Goal: Find specific page/section: Find specific page/section

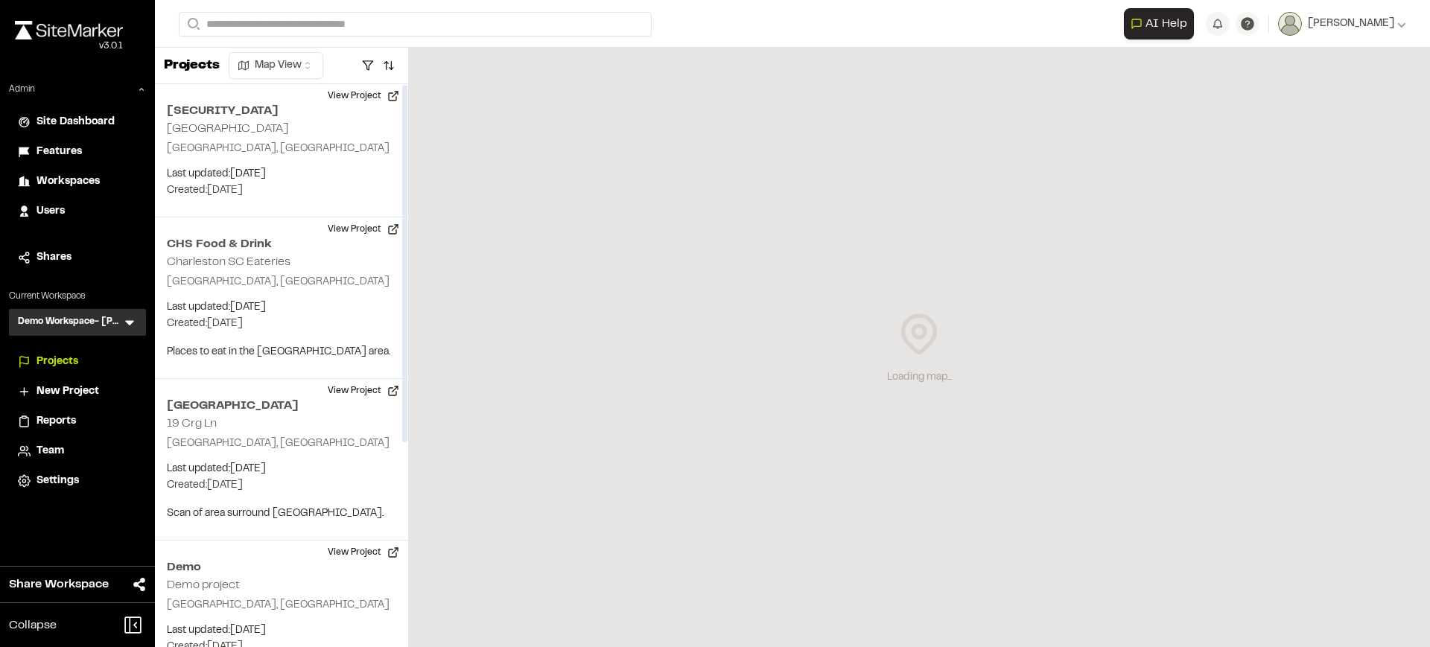
click at [67, 209] on div "Users" at bounding box center [86, 211] width 101 height 16
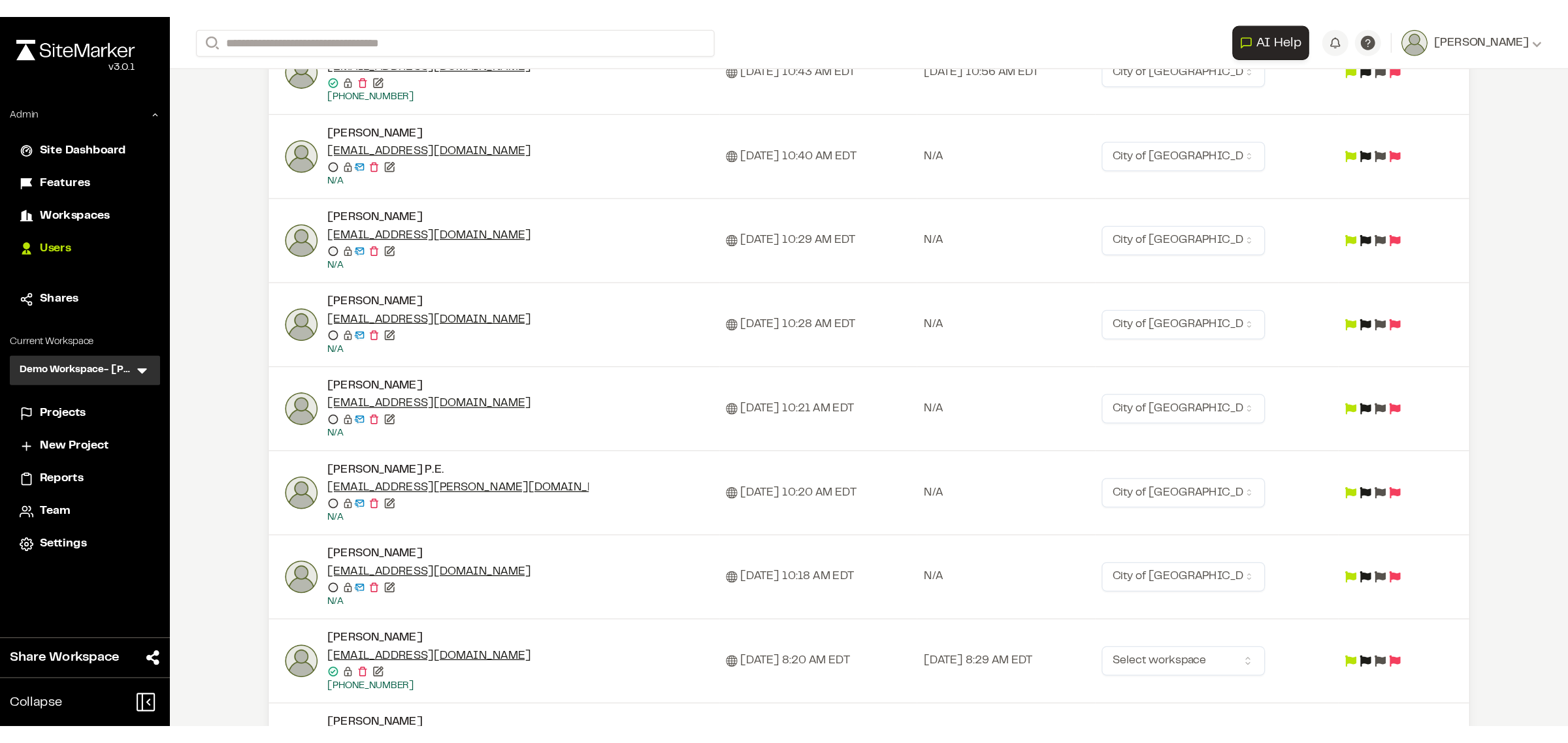
scroll to position [408, 0]
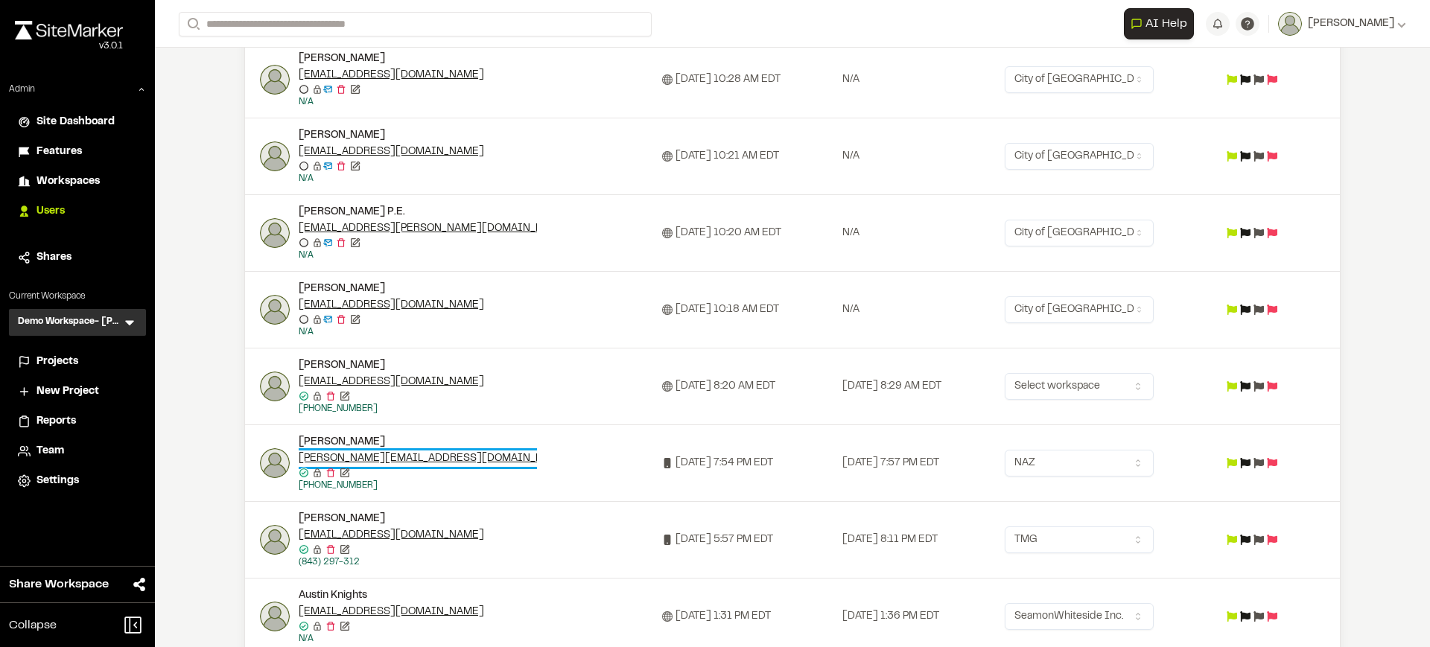
click at [299, 453] on link "greg@nazconsultinginc.com" at bounding box center [435, 459] width 272 height 16
click at [123, 317] on icon at bounding box center [129, 322] width 15 height 15
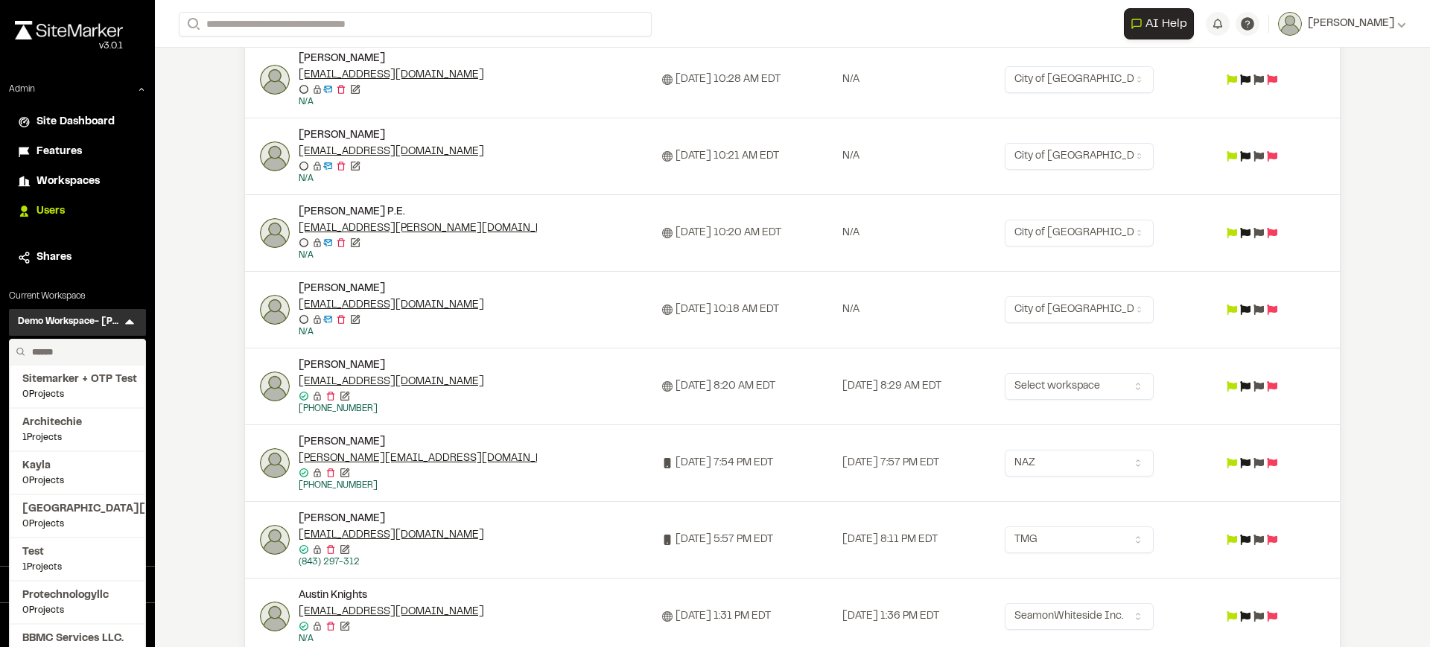
click at [55, 346] on input "text" at bounding box center [82, 352] width 113 height 25
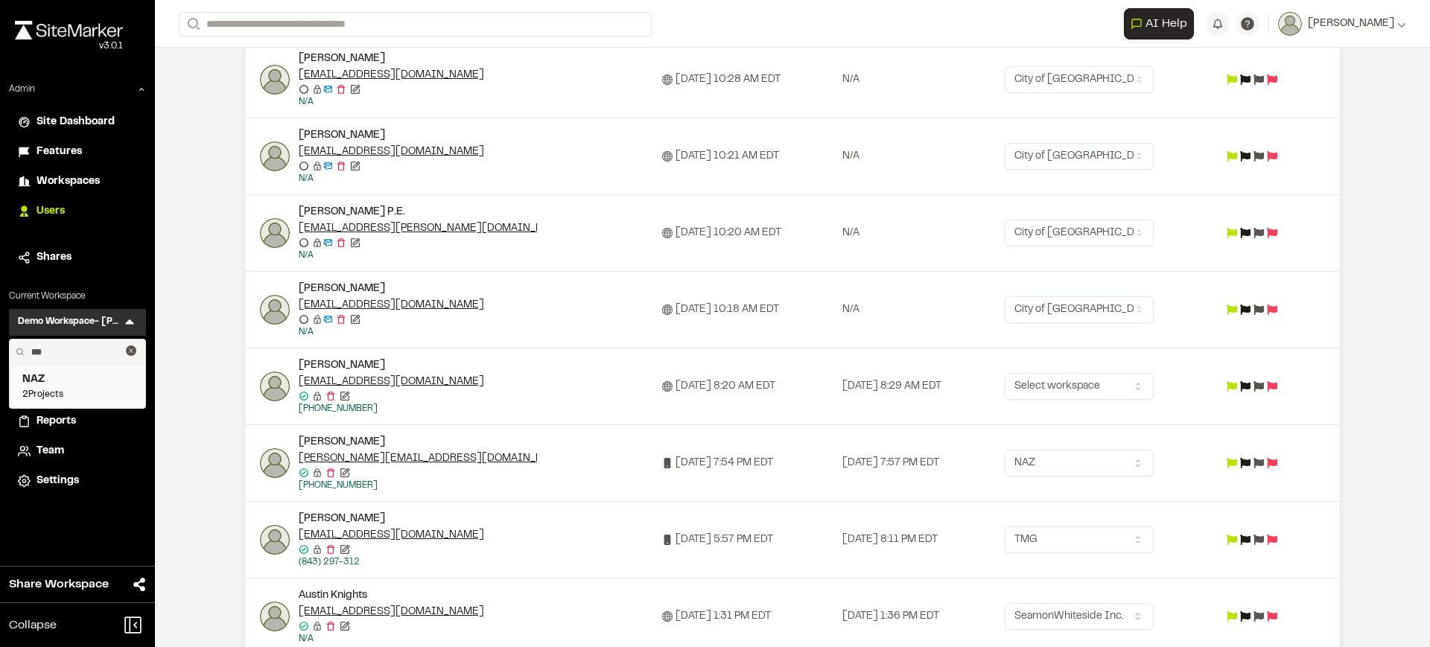
type input "***"
click at [55, 375] on span "NAZ" at bounding box center [77, 380] width 110 height 16
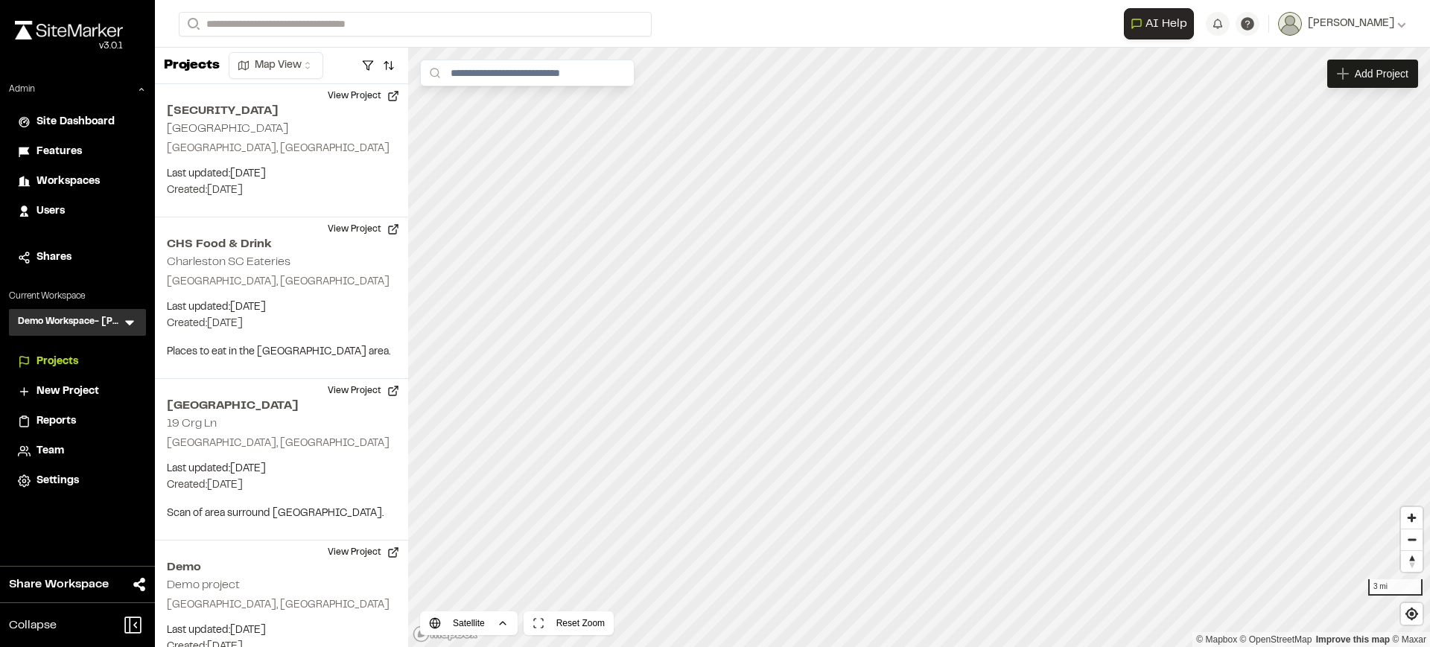
click at [133, 324] on icon at bounding box center [129, 322] width 15 height 15
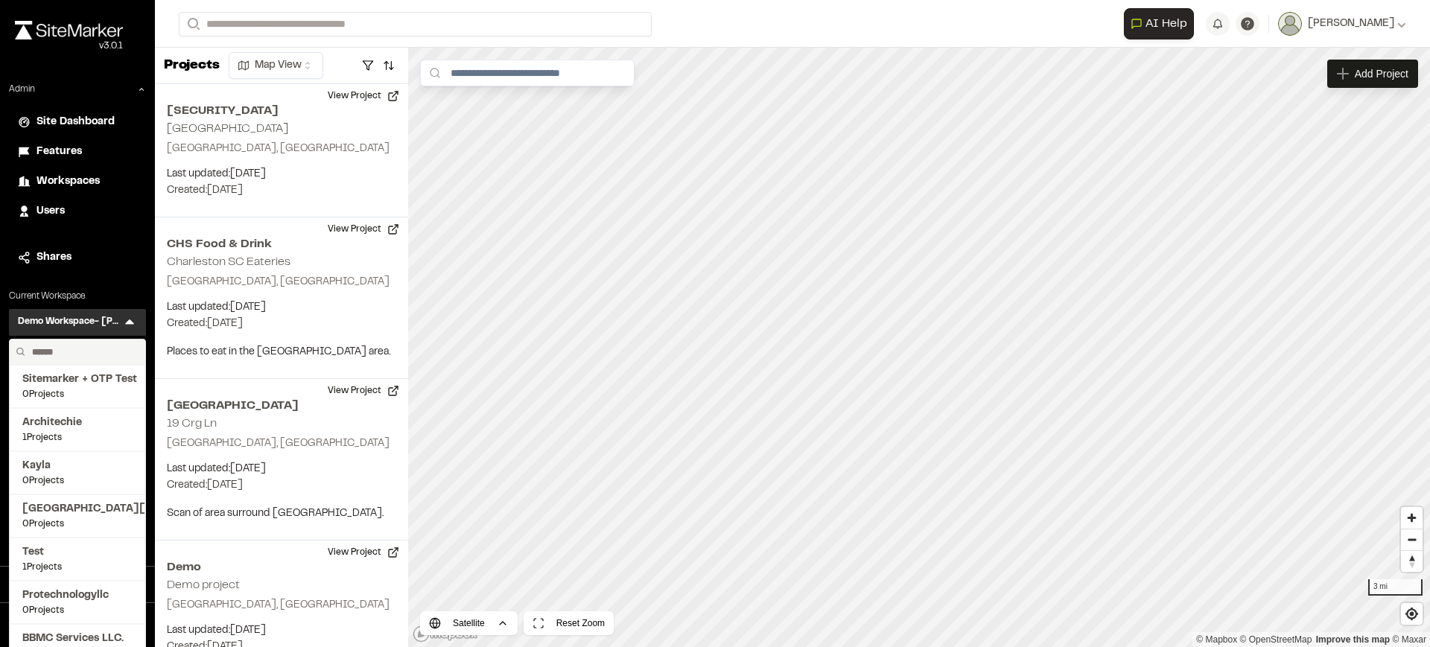
click at [80, 346] on input "text" at bounding box center [82, 352] width 113 height 25
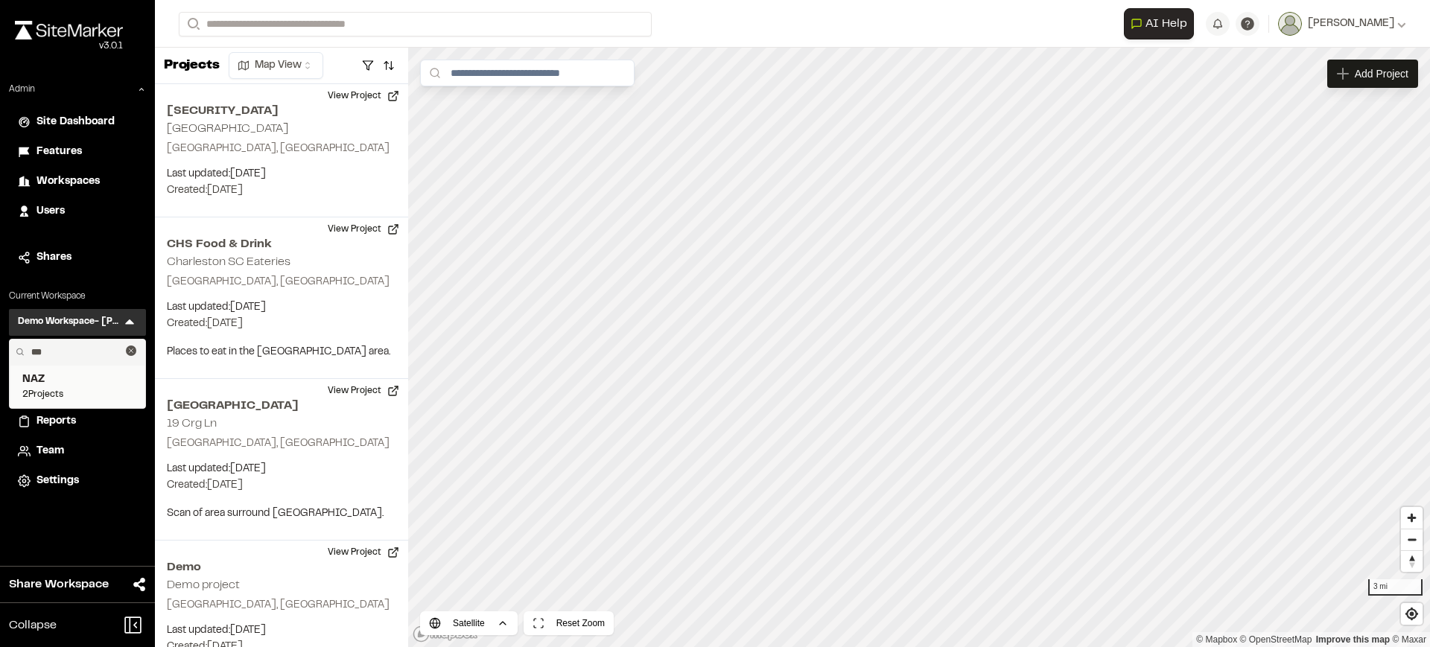
type input "***"
click at [60, 386] on span "NAZ" at bounding box center [77, 380] width 110 height 16
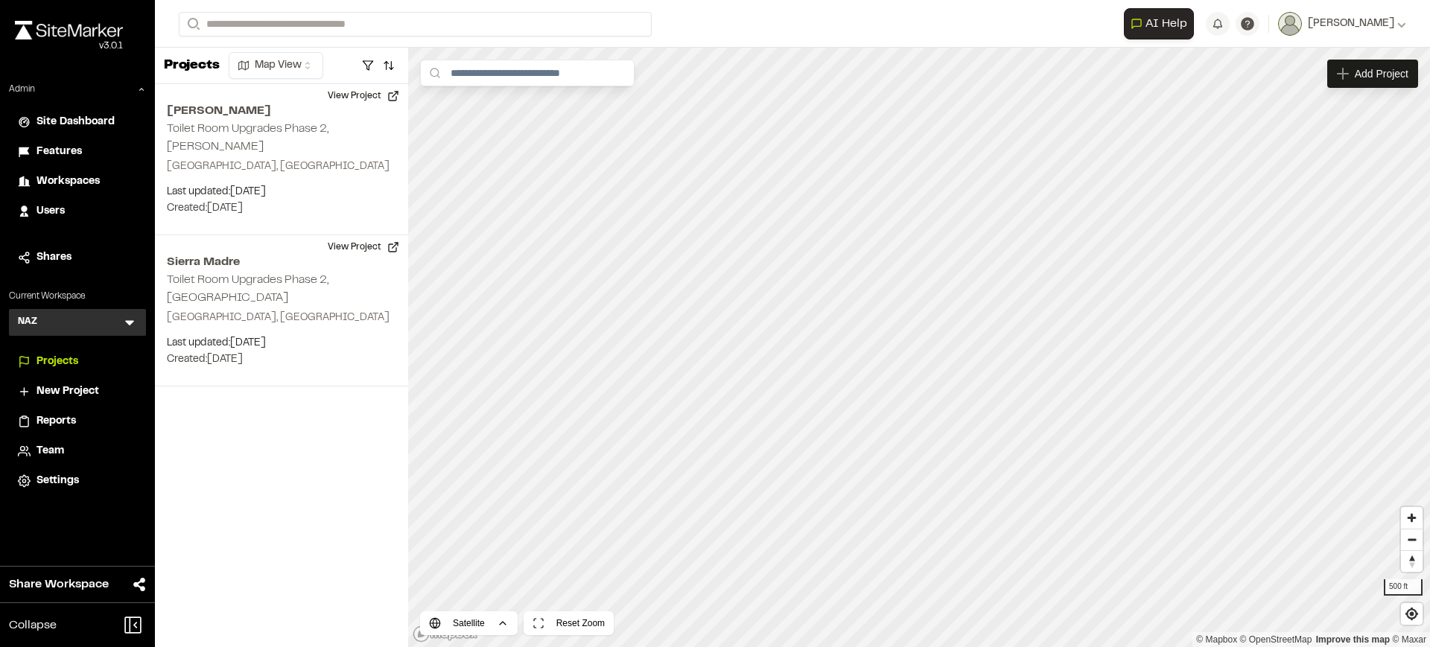
click at [75, 419] on span "Reports" at bounding box center [55, 421] width 39 height 16
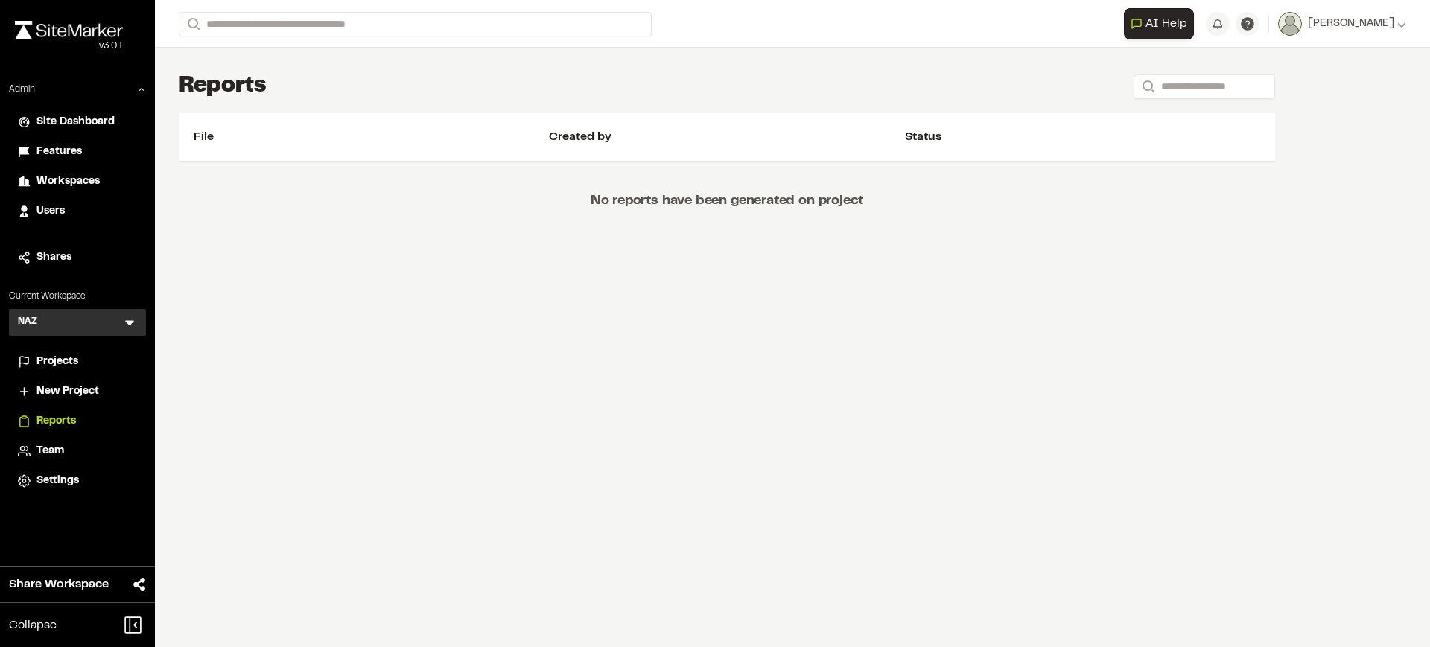
click at [57, 348] on li "Projects" at bounding box center [77, 362] width 137 height 28
click at [54, 351] on li "Projects" at bounding box center [77, 362] width 137 height 28
click at [53, 357] on span "Projects" at bounding box center [57, 362] width 42 height 16
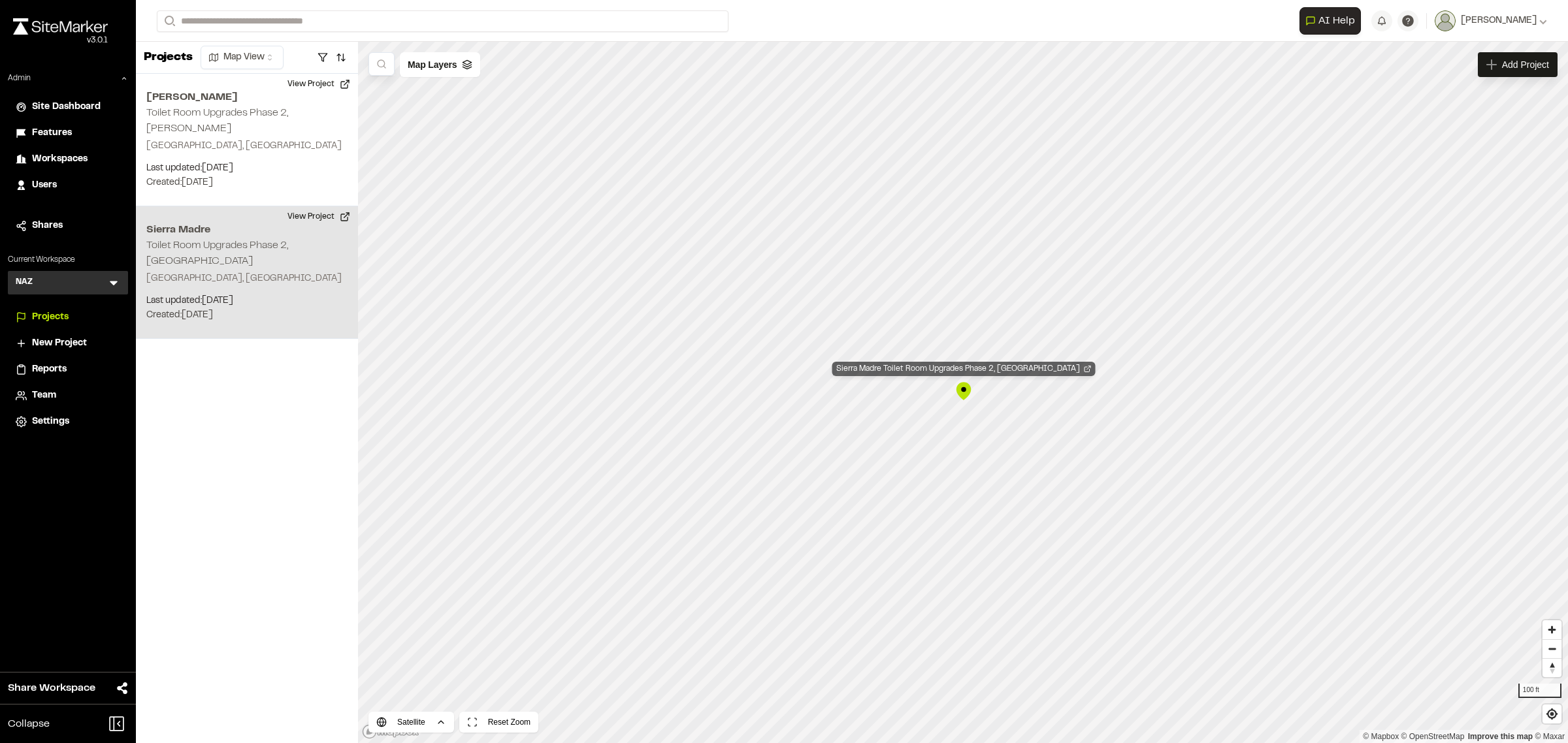
click at [968, 364] on div "Sierra Madre Toilet Room Upgrades Phase 2, Sierra Madre" at bounding box center [964, 369] width 263 height 14
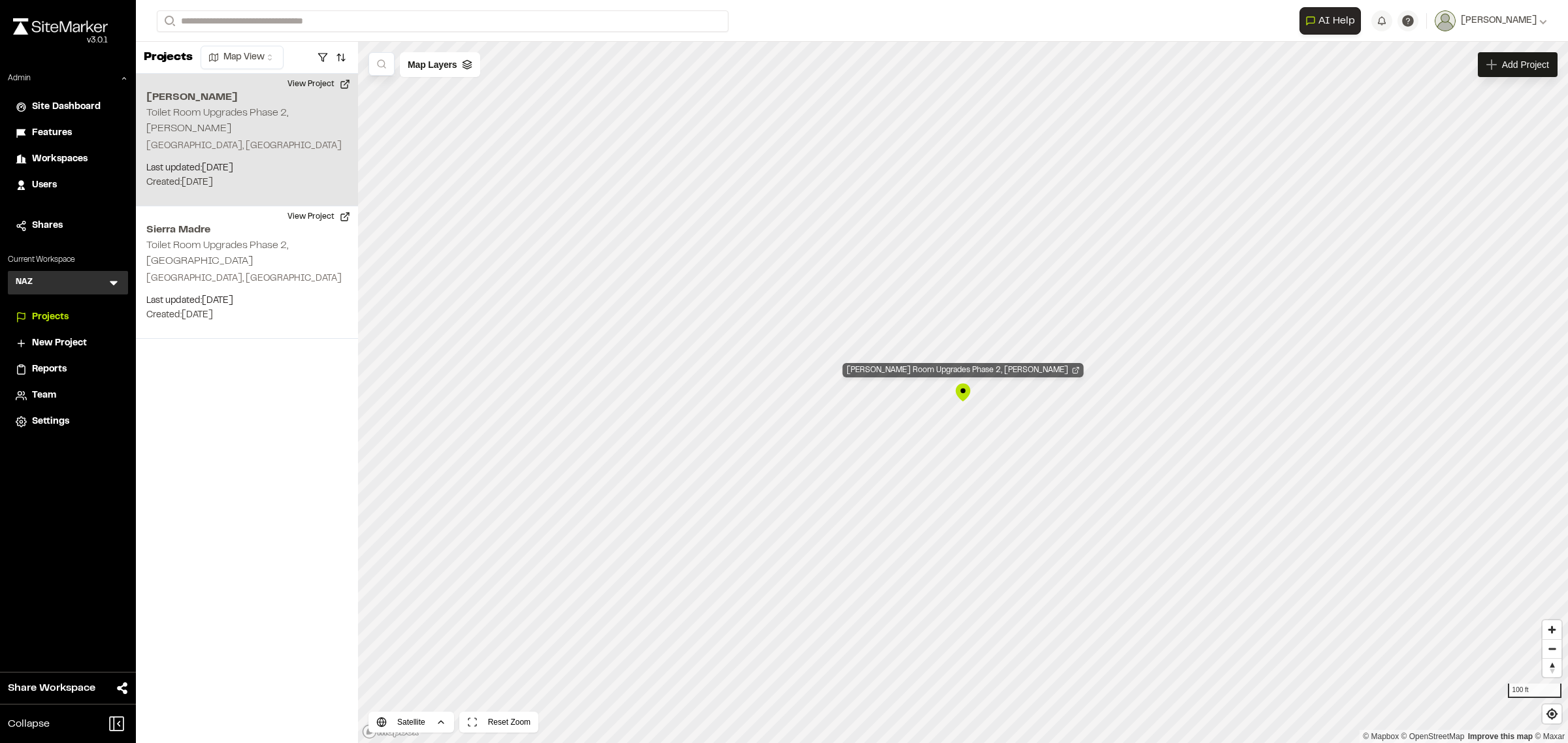
click at [961, 375] on div "Willard Toilet Room Upgrades Phase 2, Willard" at bounding box center [963, 370] width 241 height 14
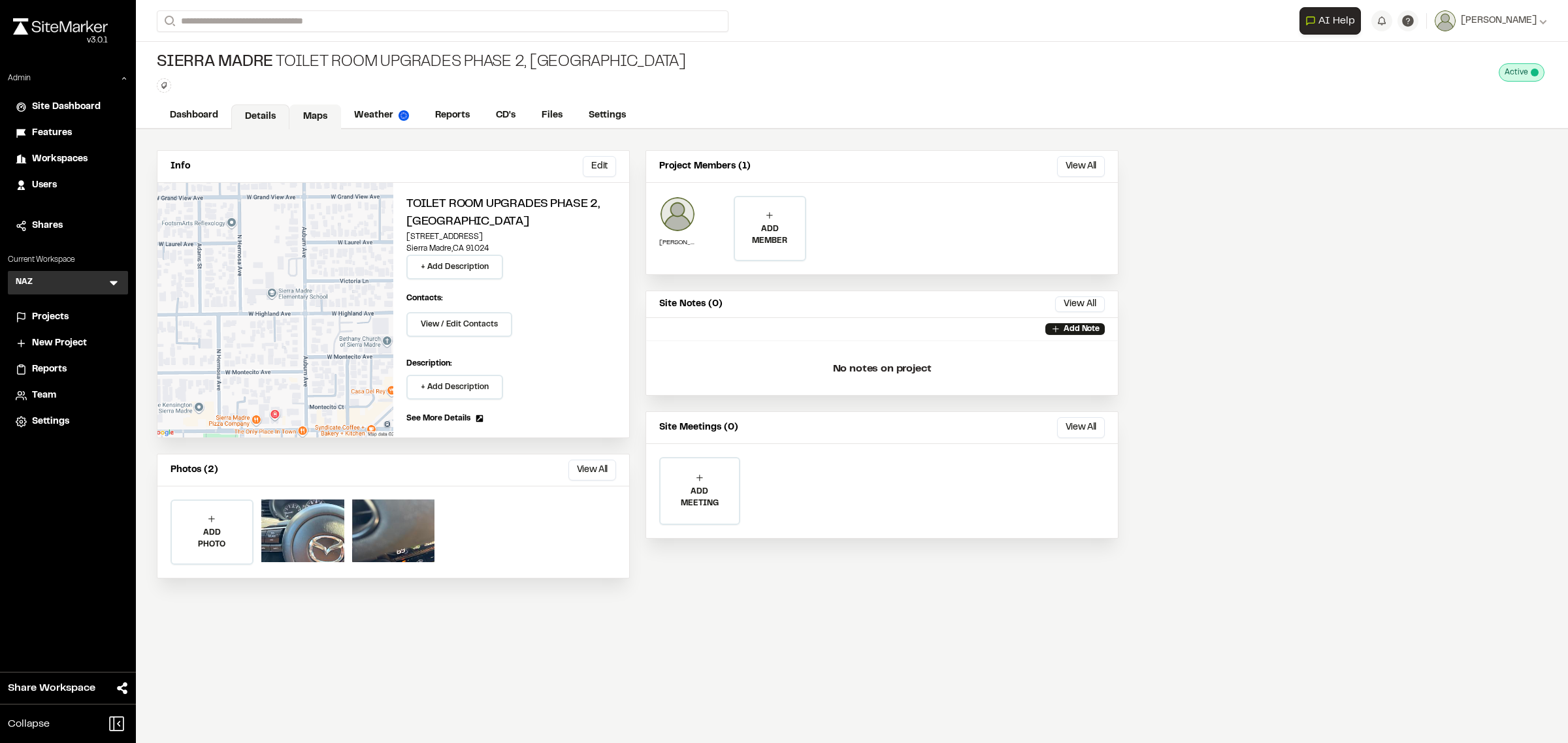
click at [319, 109] on link "Maps" at bounding box center [315, 117] width 52 height 25
